Goal: Information Seeking & Learning: Check status

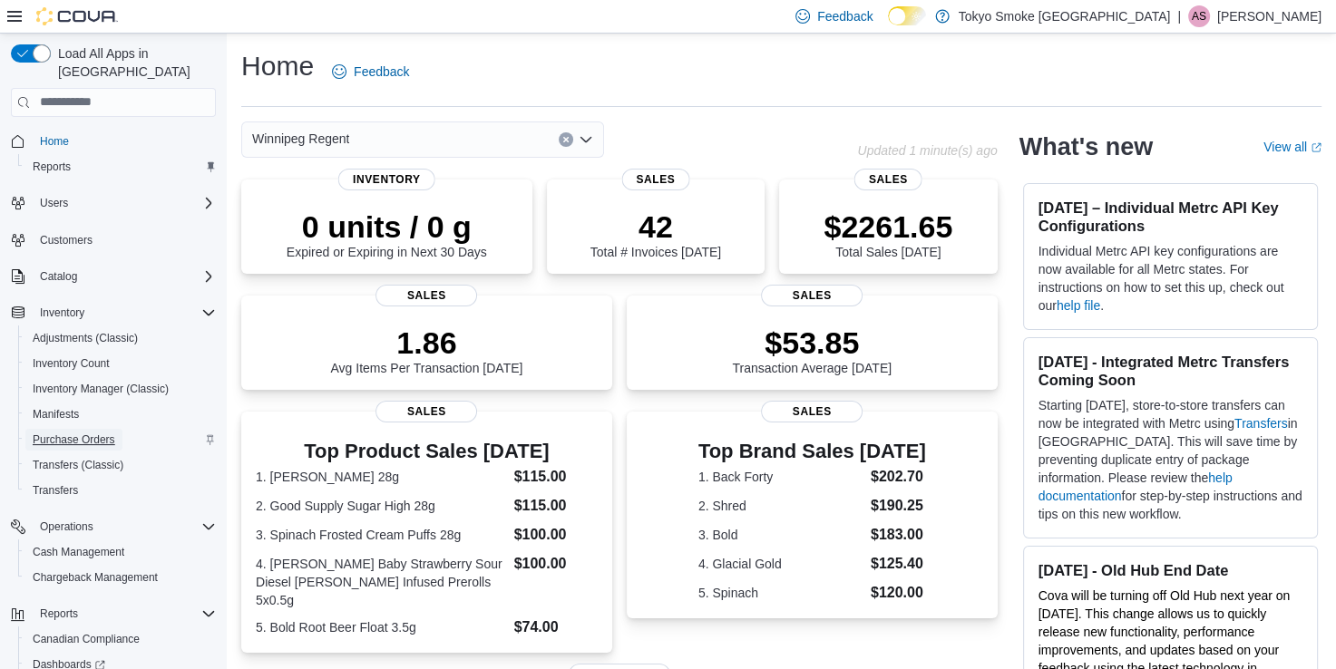
click at [61, 433] on span "Purchase Orders" at bounding box center [74, 440] width 83 height 15
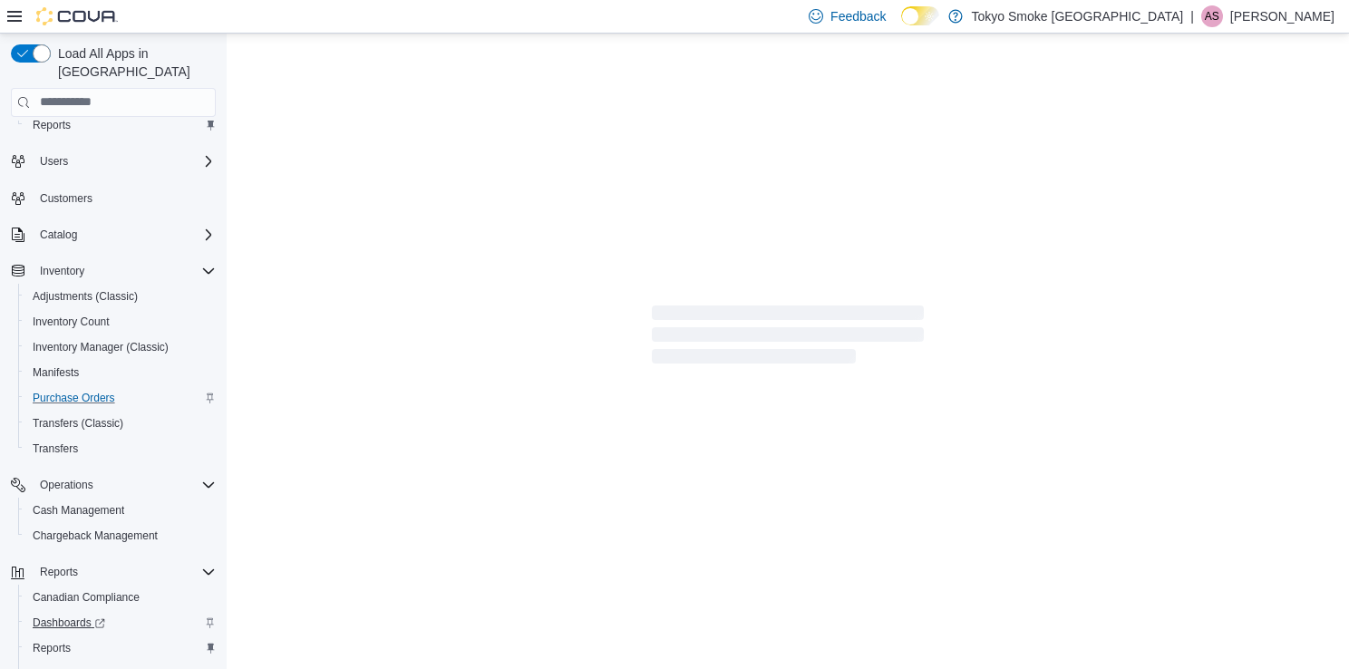
scroll to position [96, 0]
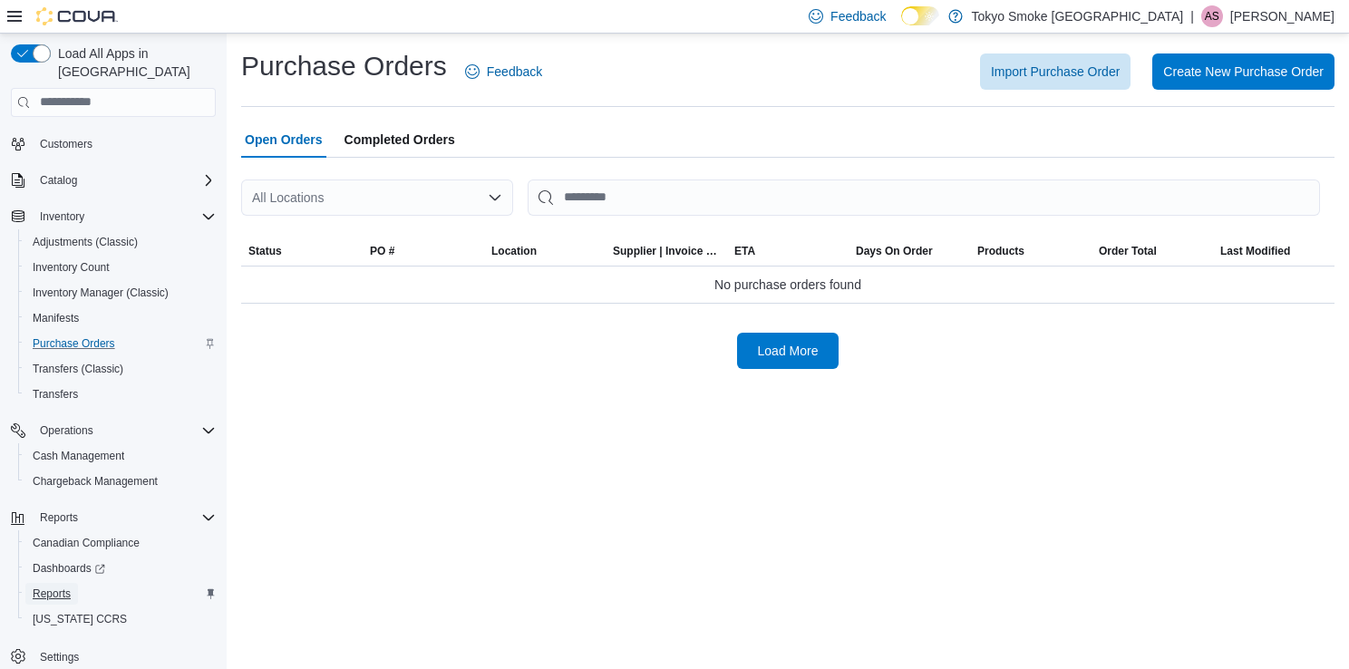
click at [54, 587] on span "Reports" at bounding box center [52, 594] width 38 height 15
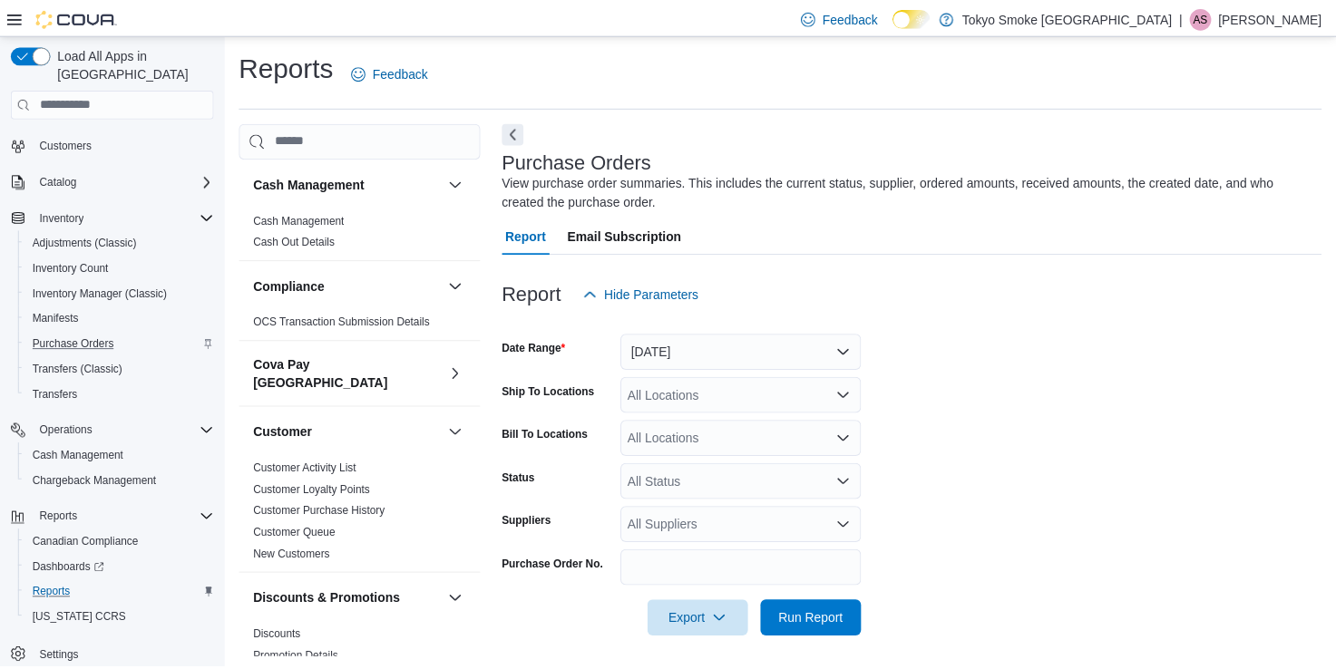
scroll to position [5, 0]
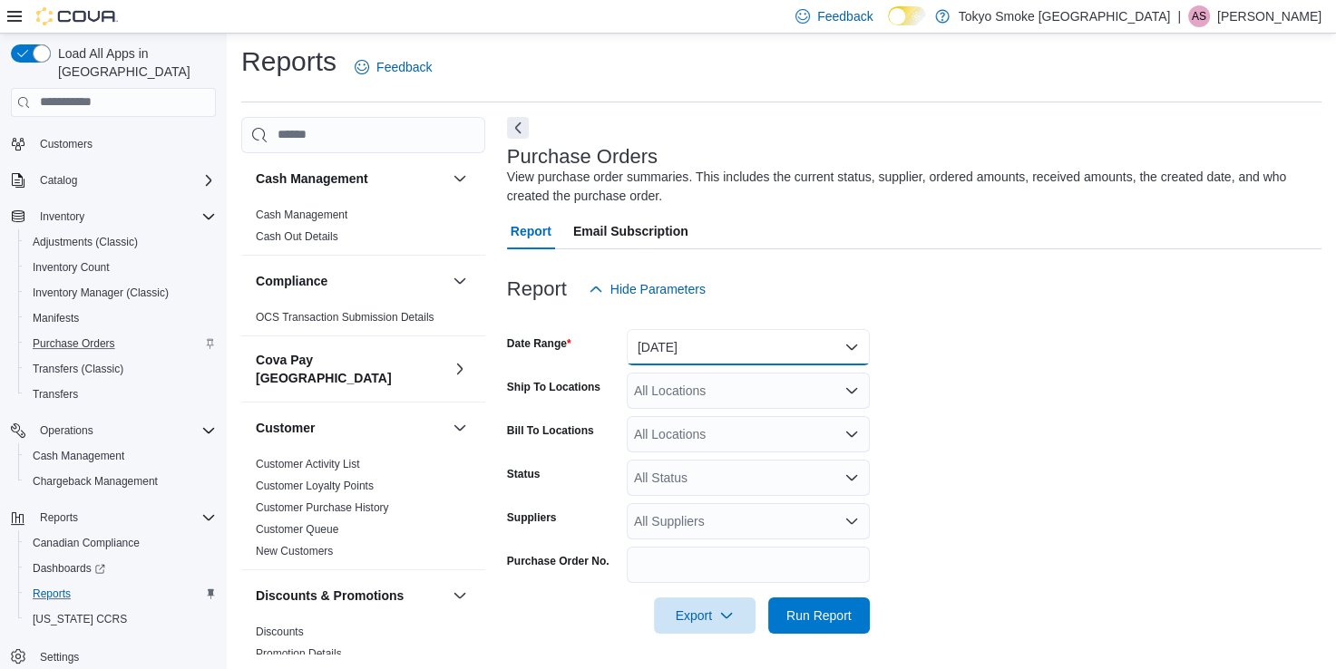
click at [739, 338] on button "[DATE]" at bounding box center [748, 347] width 243 height 36
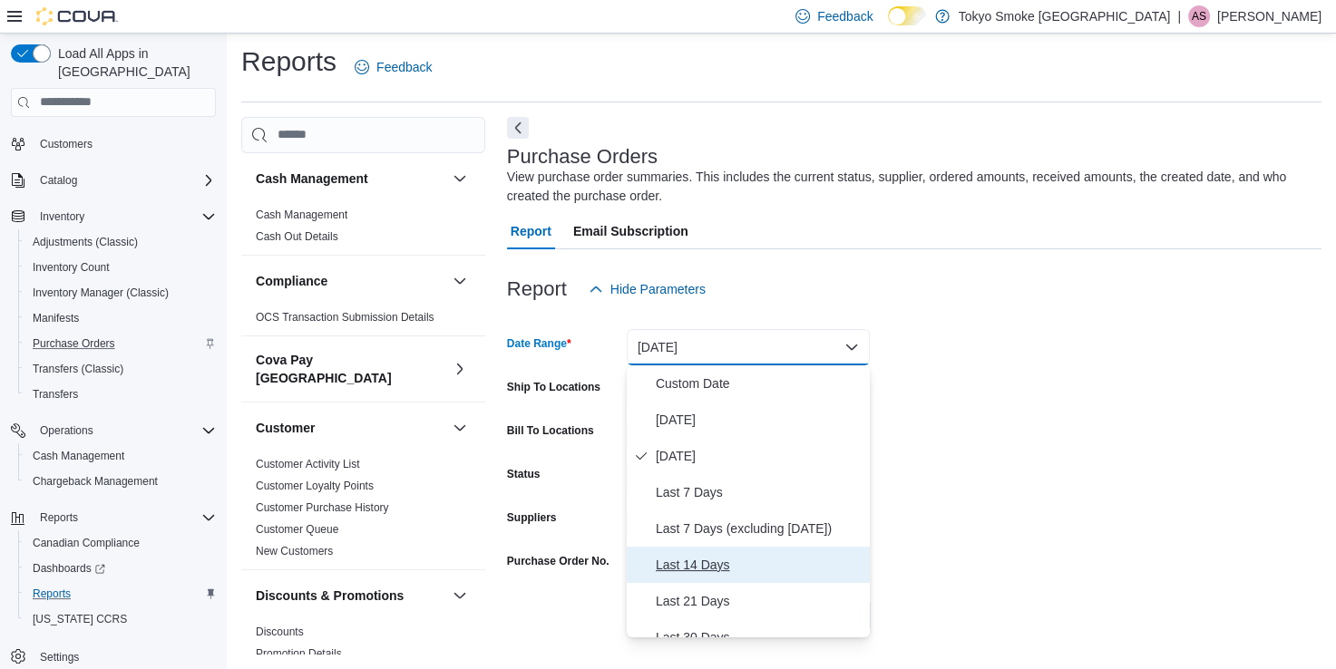
click at [675, 560] on span "Last 14 Days" at bounding box center [759, 565] width 207 height 22
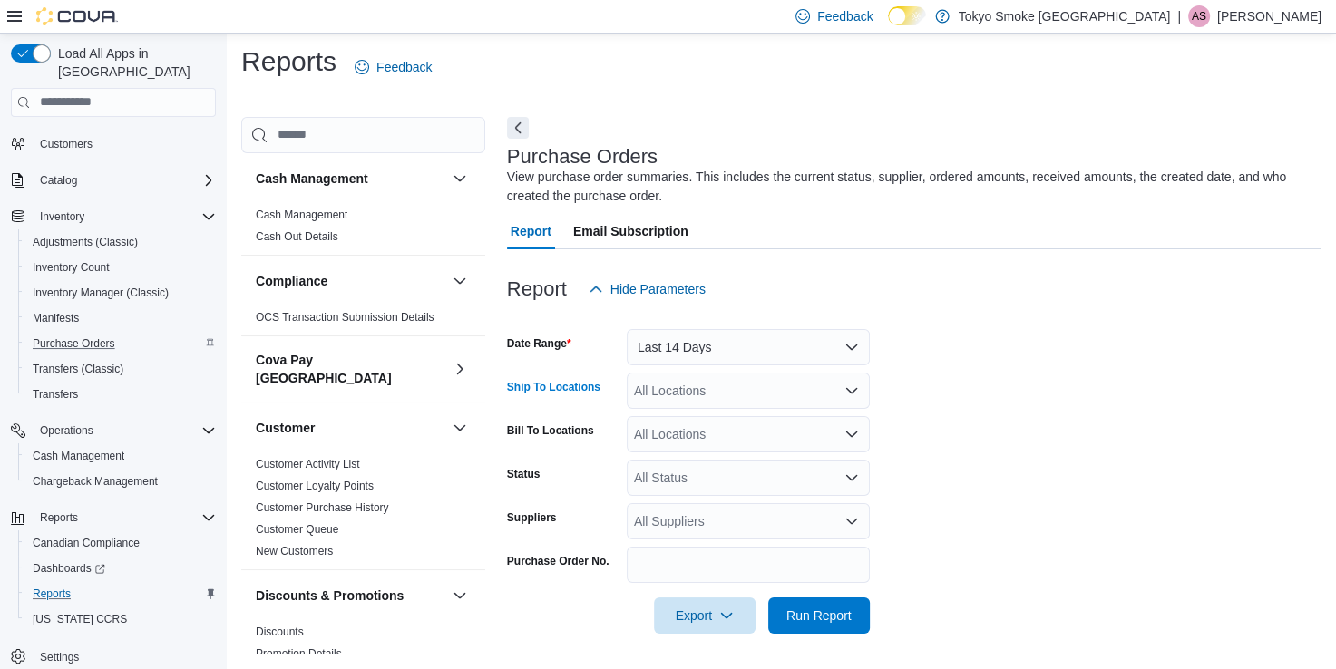
click at [722, 386] on div "All Locations" at bounding box center [748, 391] width 243 height 36
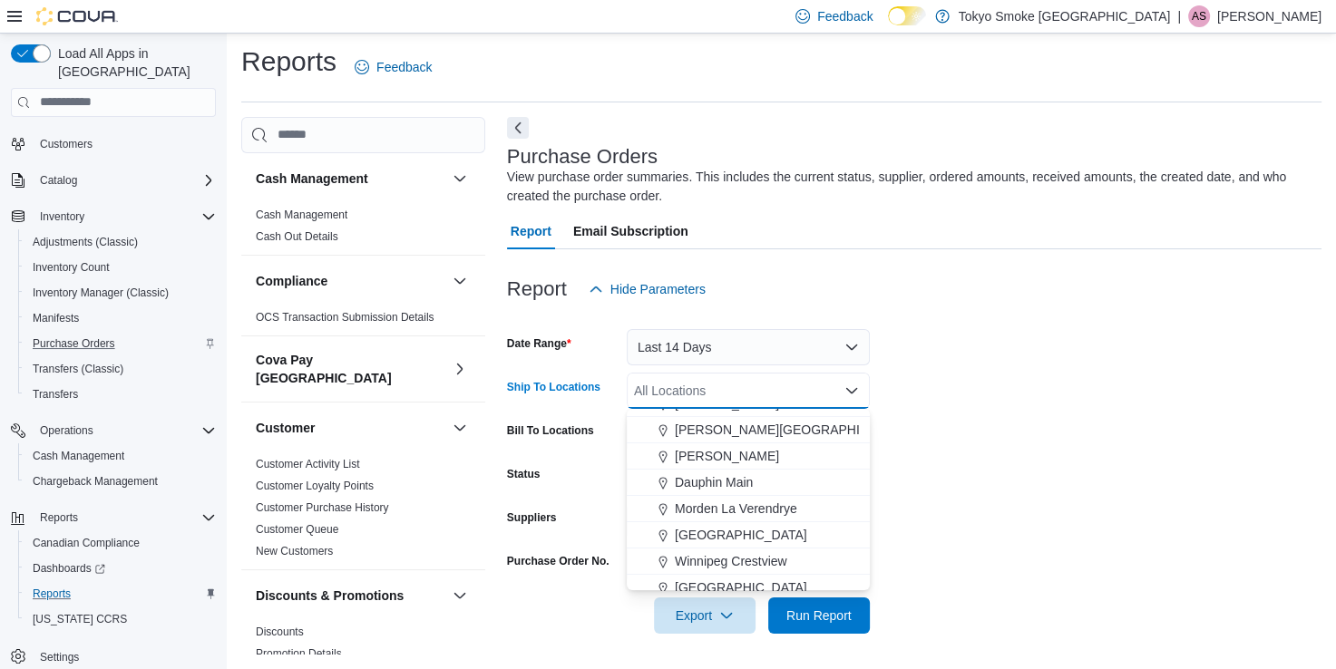
scroll to position [91, 0]
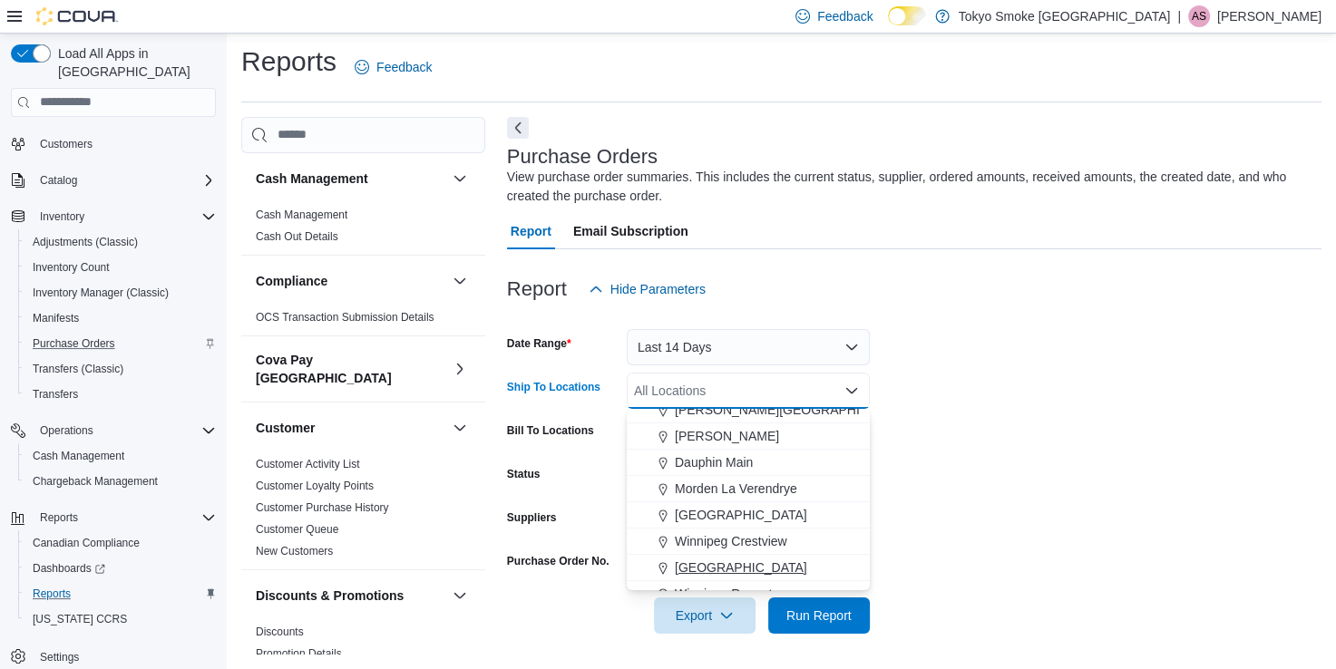
click at [756, 559] on span "[GEOGRAPHIC_DATA]" at bounding box center [741, 568] width 132 height 18
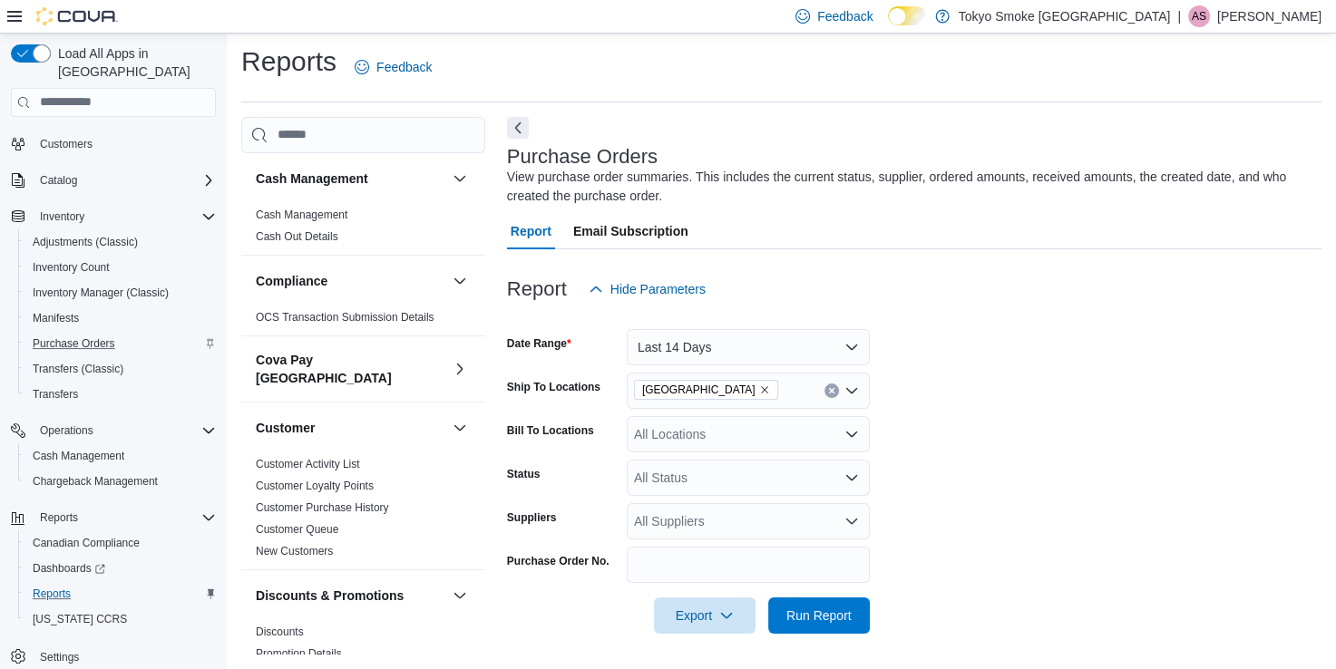
drag, startPoint x: 1255, startPoint y: 416, endPoint x: 1226, endPoint y: 423, distance: 29.7
click at [1238, 420] on form "Date Range Last 14 Days Ship To Locations [GEOGRAPHIC_DATA] [GEOGRAPHIC_DATA] B…" at bounding box center [914, 470] width 814 height 326
click at [720, 481] on div "All Status" at bounding box center [748, 478] width 243 height 36
click at [667, 307] on span "Pending" at bounding box center [748, 309] width 221 height 18
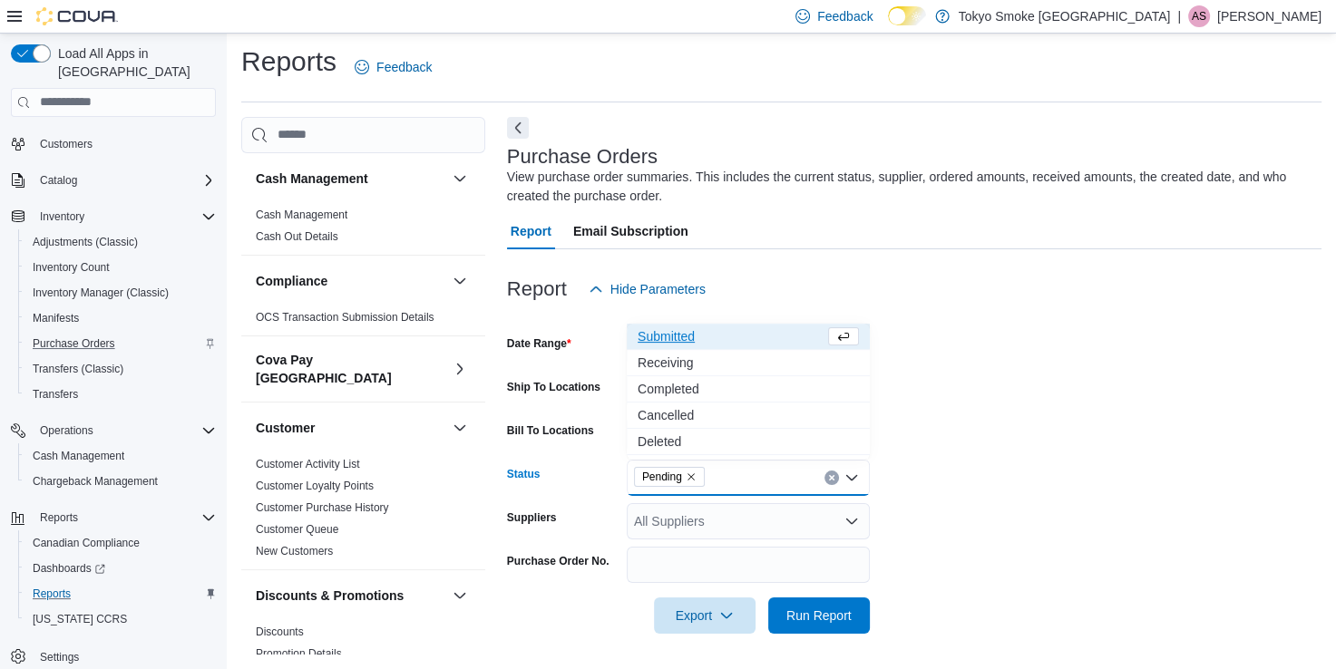
click at [667, 340] on span "Submitted" at bounding box center [731, 336] width 187 height 18
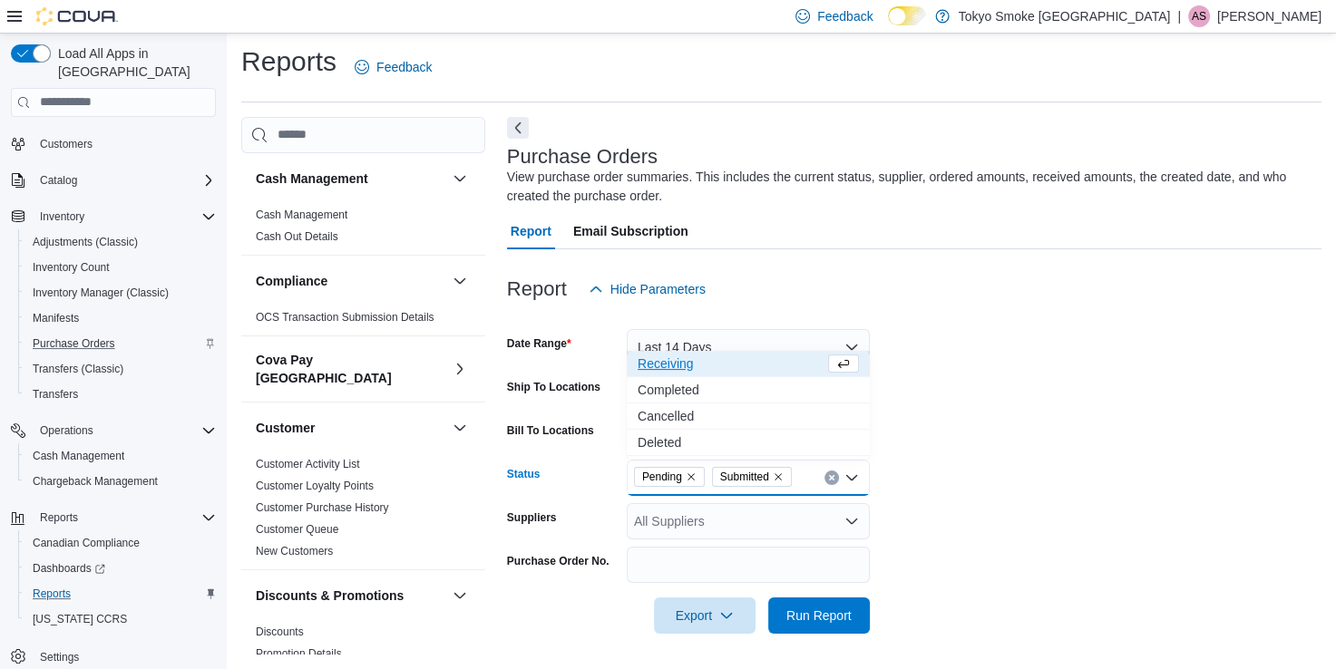
click at [664, 365] on span "Receiving" at bounding box center [731, 364] width 187 height 18
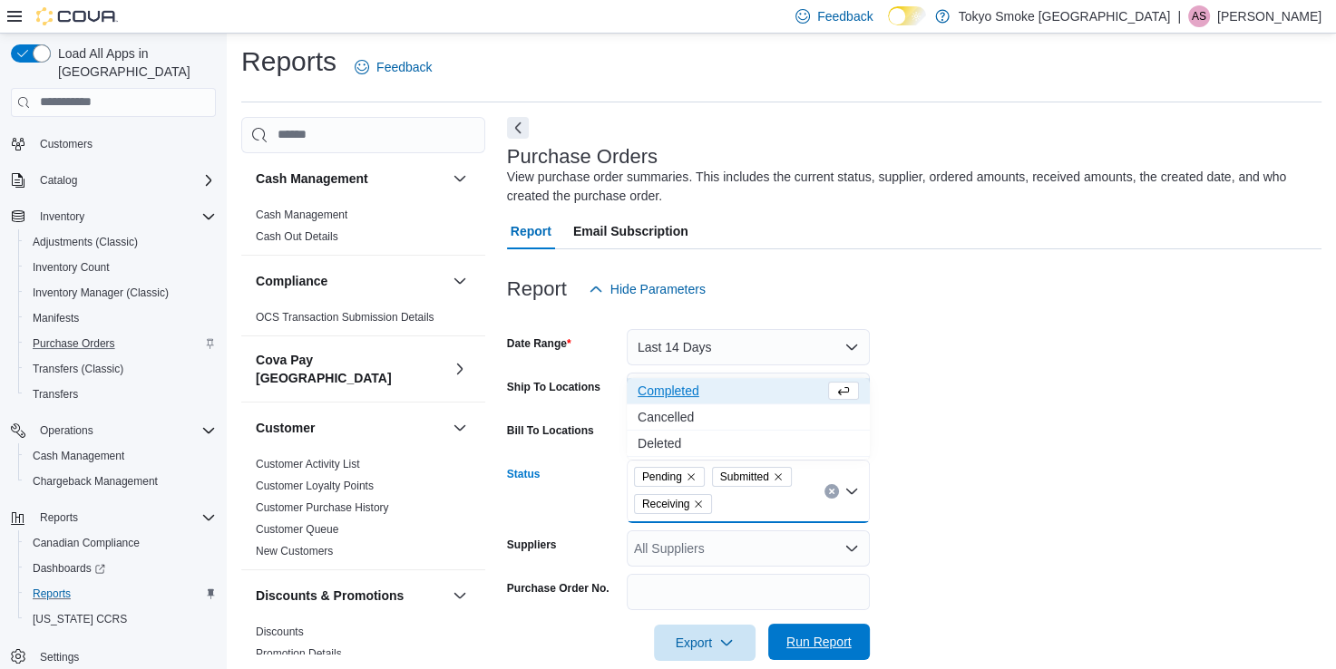
click at [799, 631] on span "Run Report" at bounding box center [819, 642] width 80 height 36
